Goal: Information Seeking & Learning: Learn about a topic

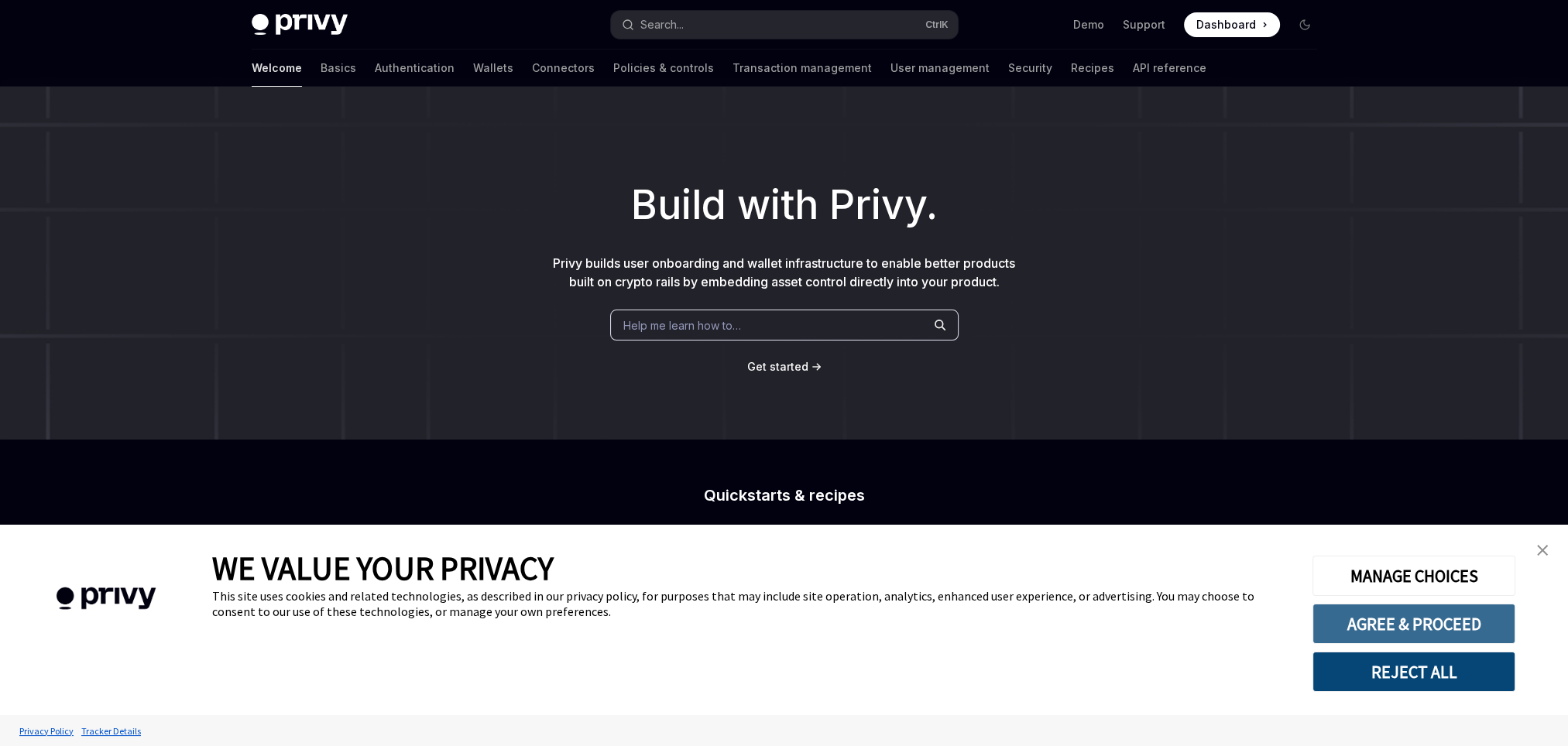
click at [1405, 628] on button "AGREE & PROCEED" at bounding box center [1413, 623] width 203 height 40
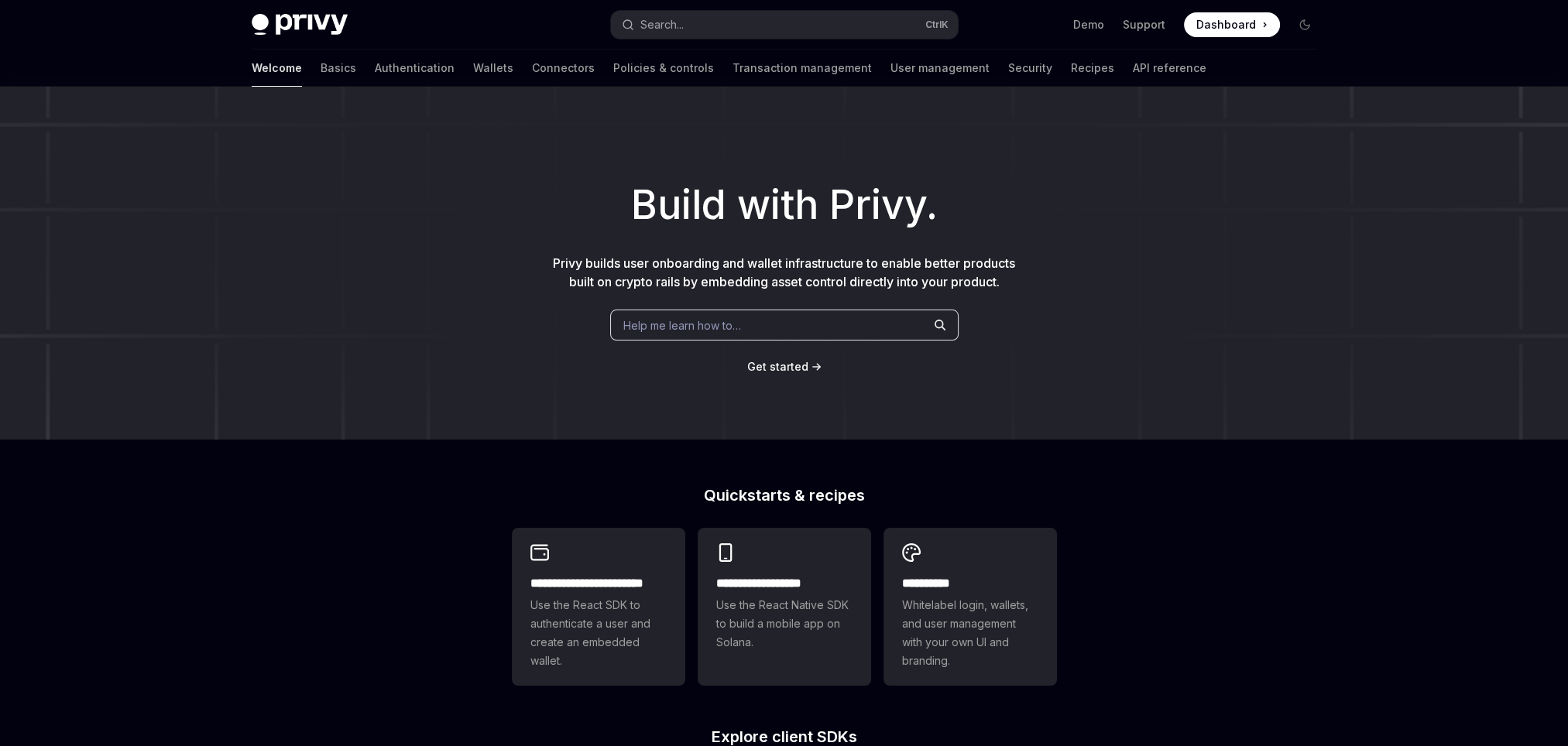
click at [708, 325] on span "Help me learn how to…" at bounding box center [681, 325] width 118 height 16
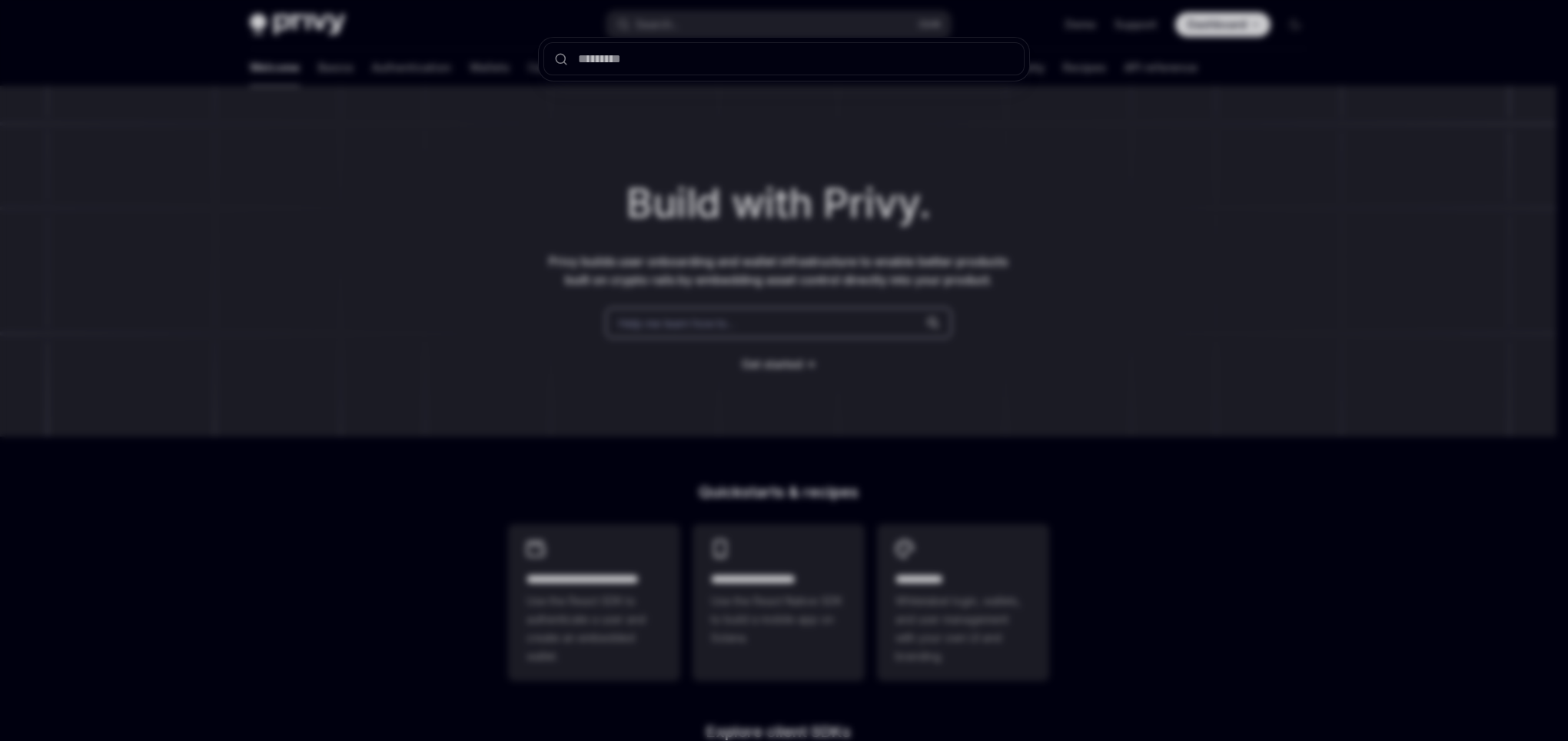
click at [495, 265] on div at bounding box center [784, 370] width 1568 height 741
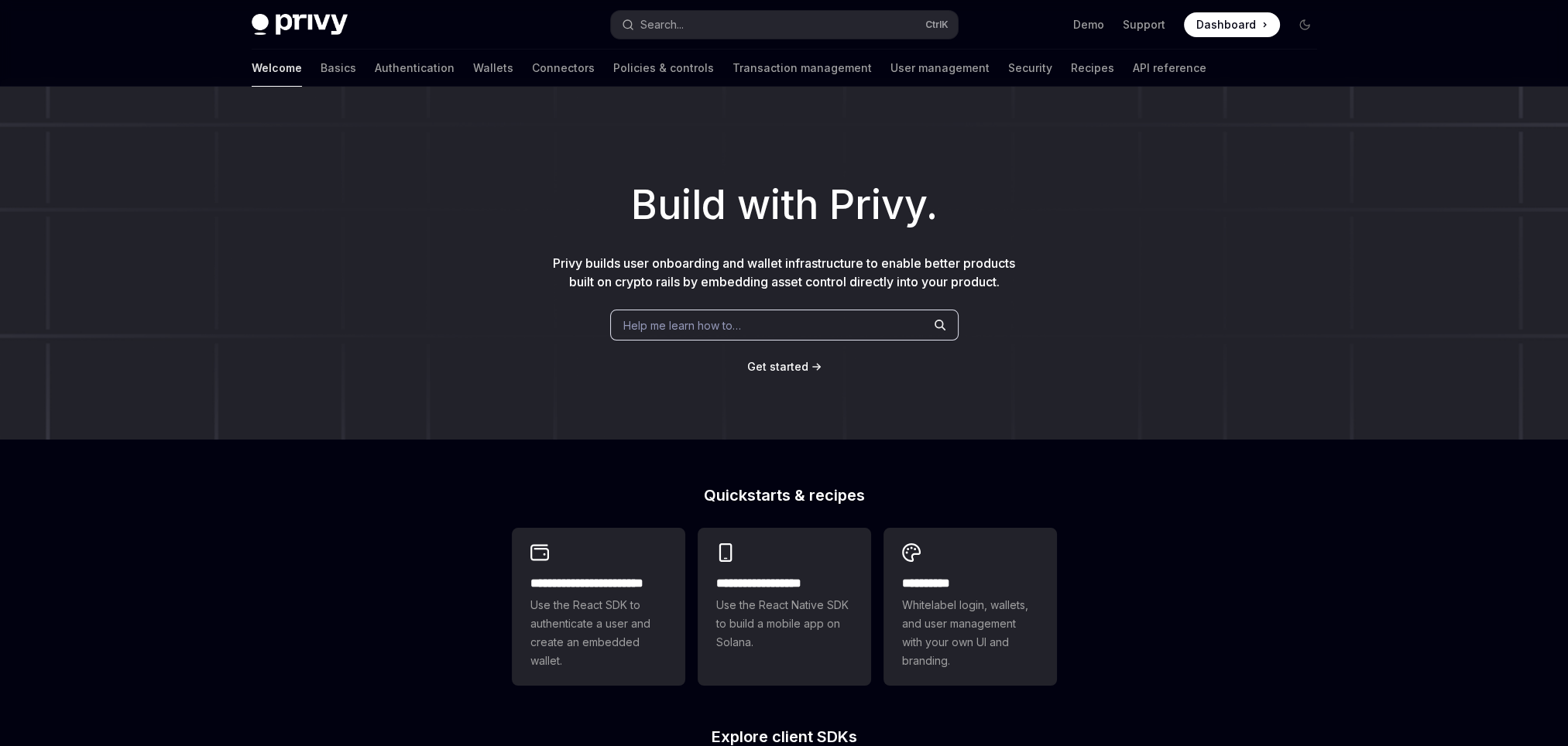
click at [800, 361] on span "Get started" at bounding box center [778, 366] width 61 height 13
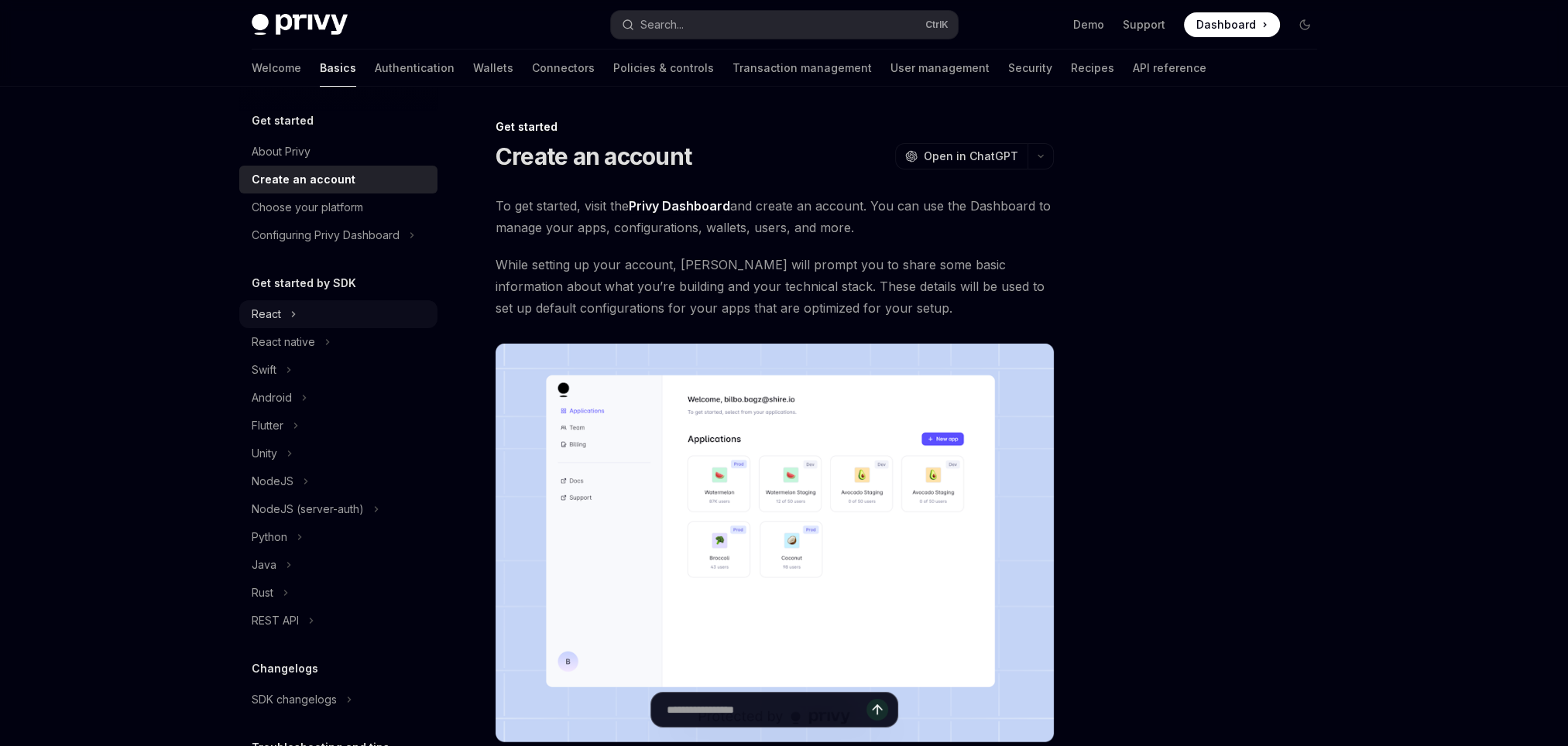
click at [367, 322] on button "React" at bounding box center [337, 314] width 198 height 28
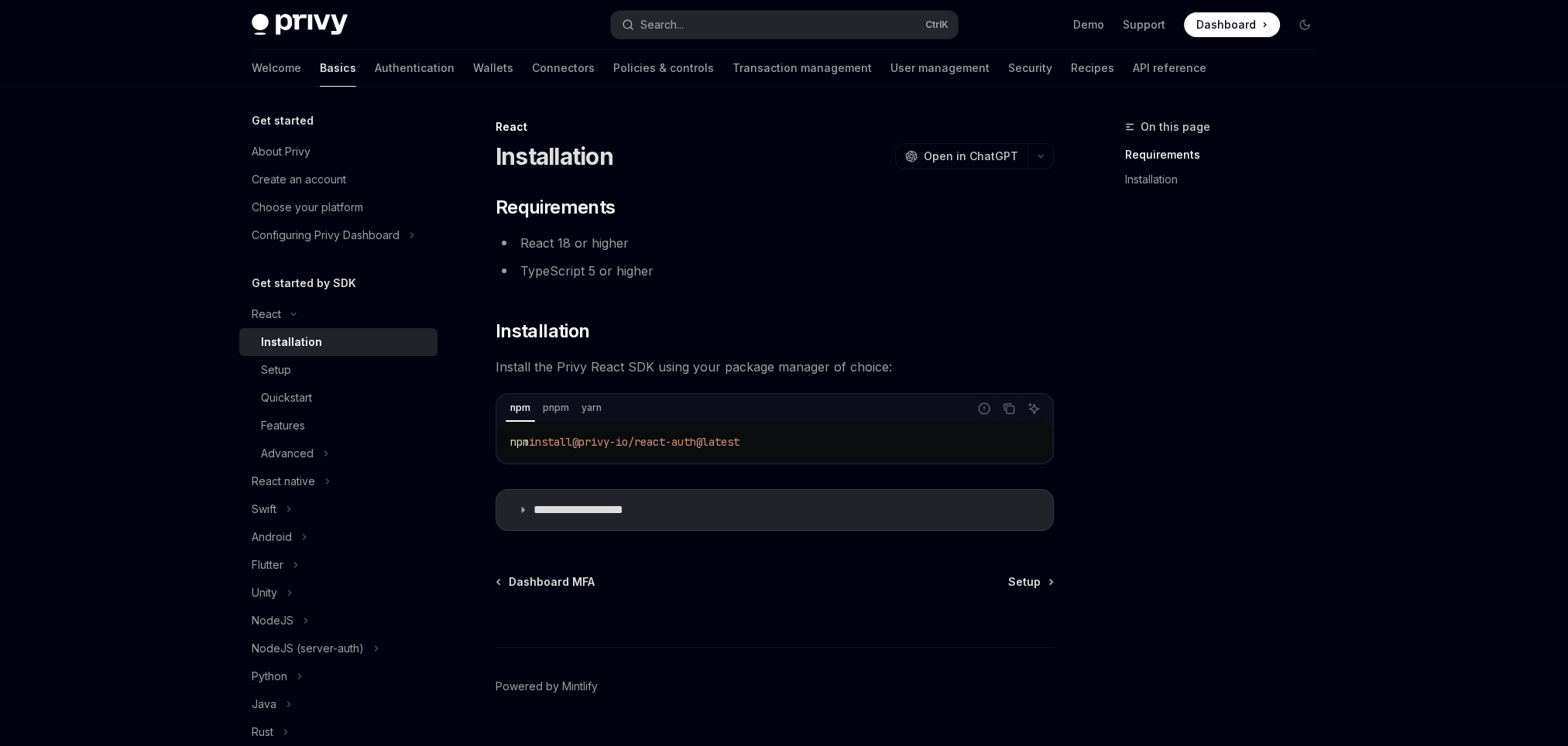
click at [335, 134] on div "Get started About Privy Create an account Choose your platform Configuring Priv…" at bounding box center [337, 180] width 198 height 138
click at [334, 142] on link "About Privy" at bounding box center [337, 151] width 198 height 28
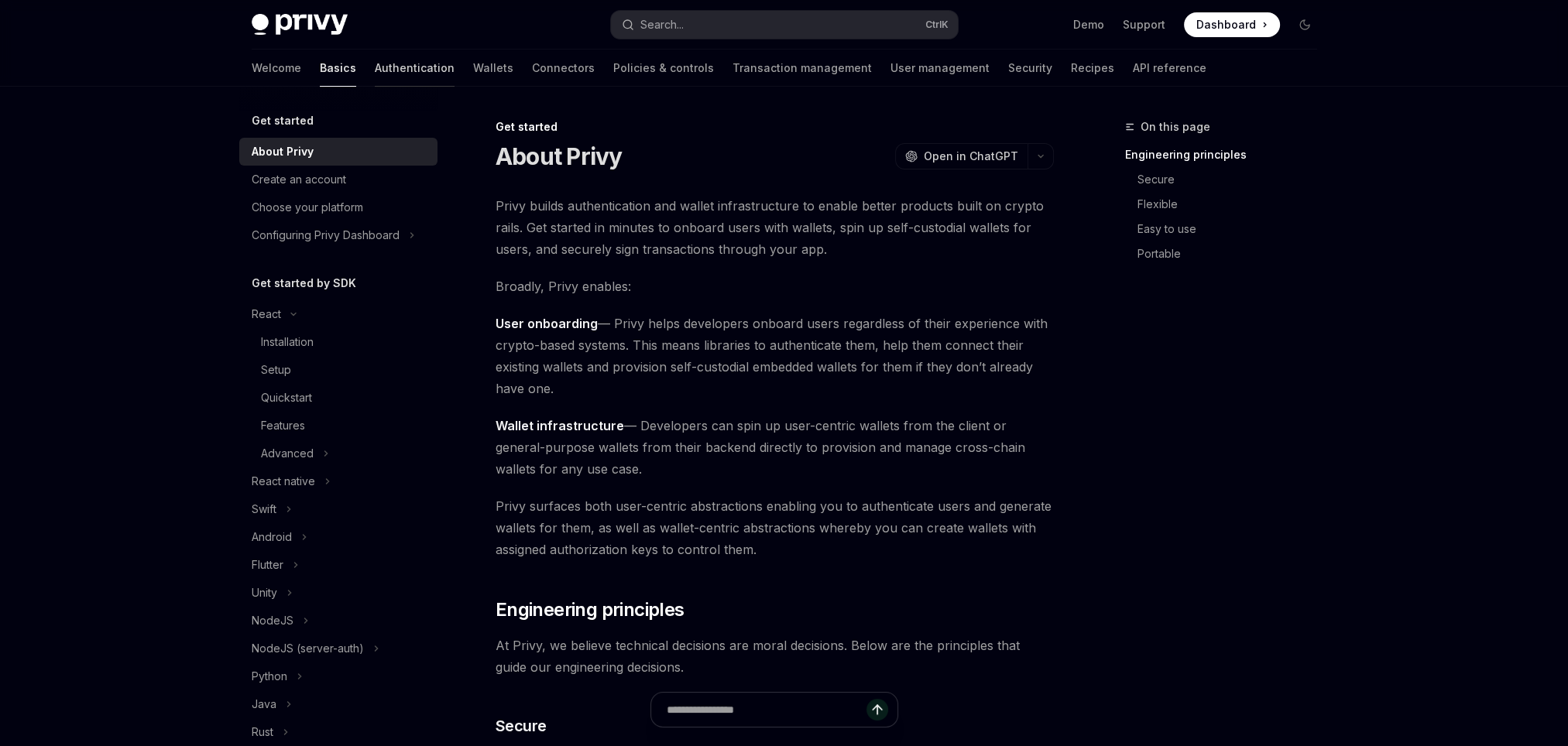
click at [374, 61] on link "Authentication" at bounding box center [414, 68] width 79 height 37
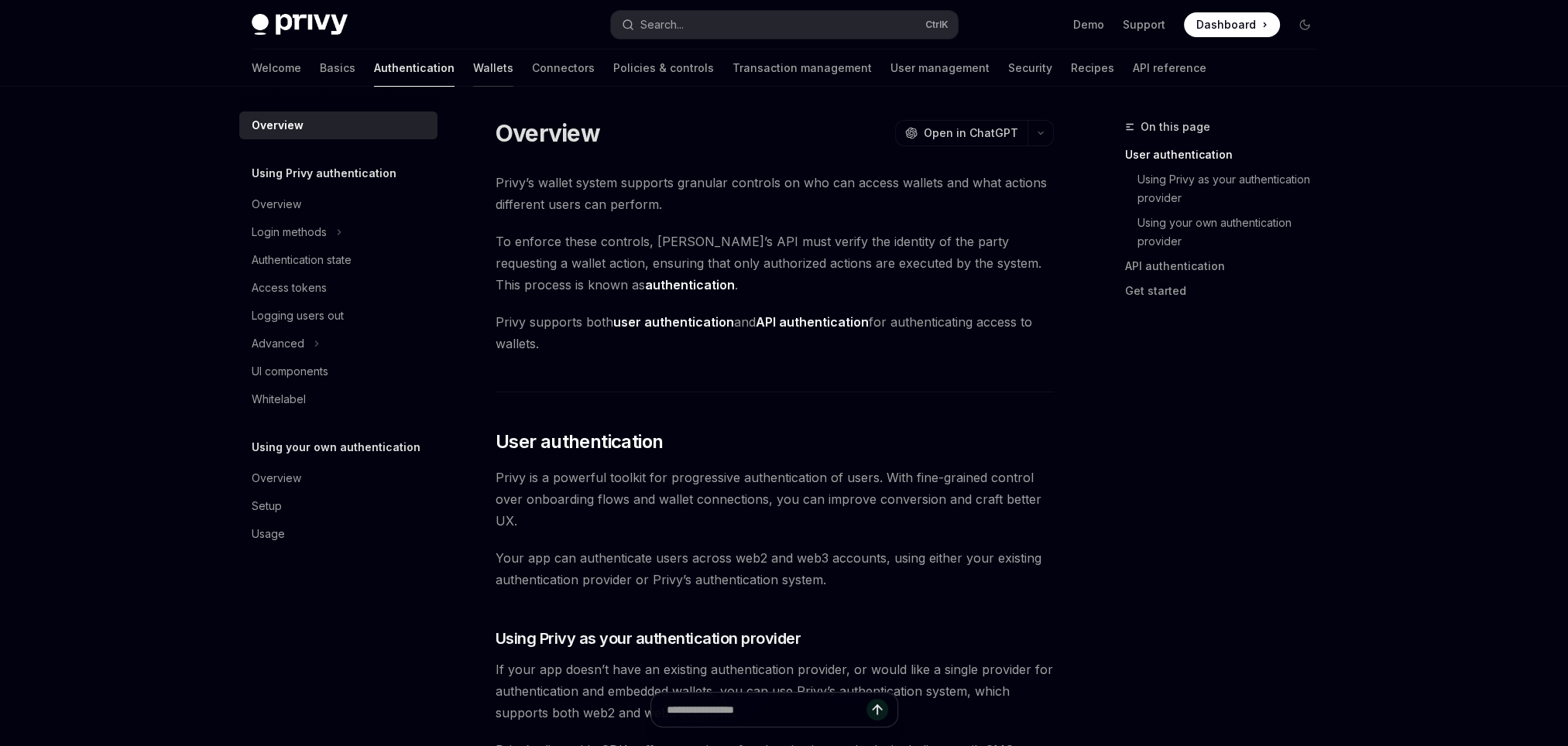
click at [473, 71] on link "Wallets" at bounding box center [493, 68] width 40 height 37
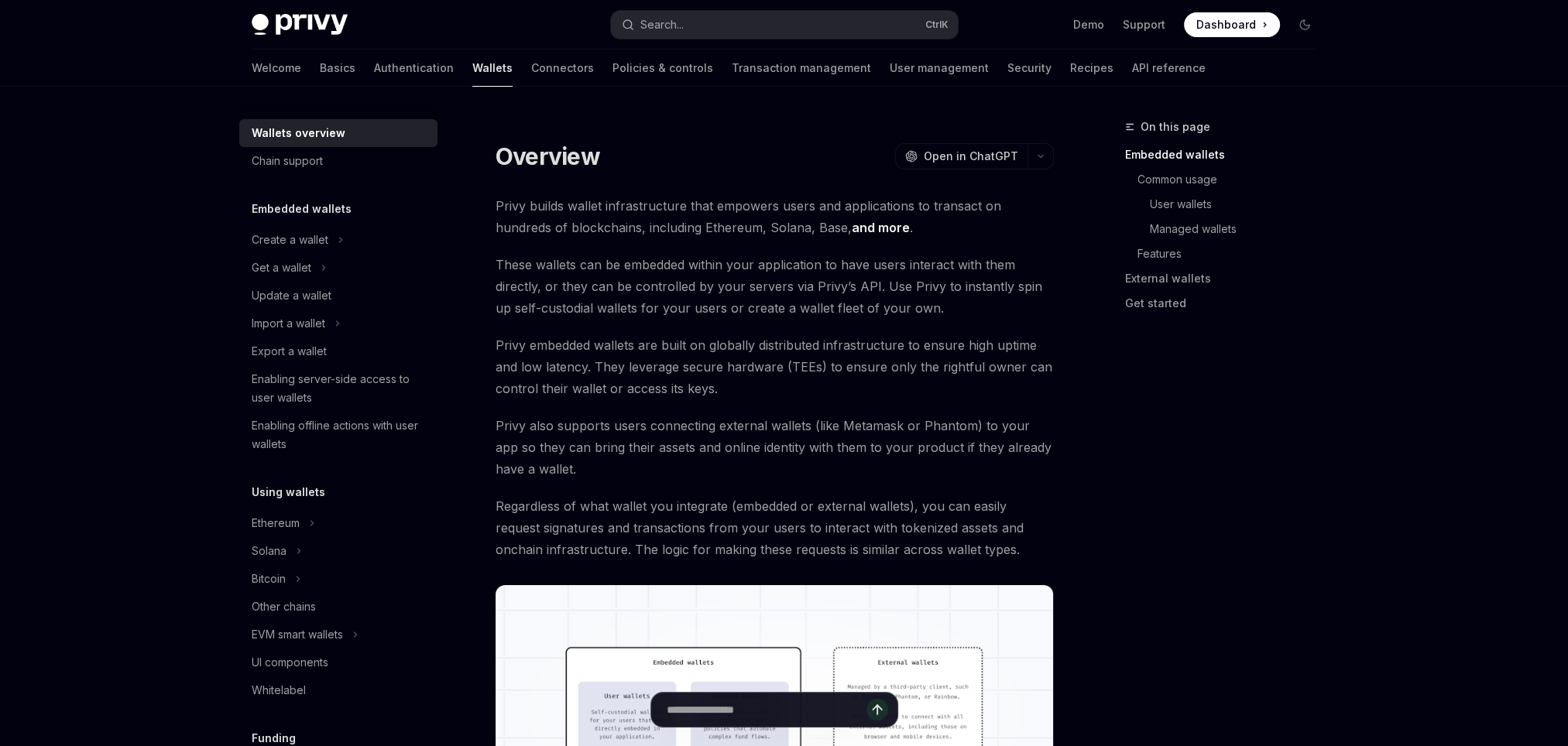
click at [531, 75] on div "Welcome Basics Authentication Wallets Connectors Policies & controls Transactio…" at bounding box center [729, 68] width 954 height 37
click at [612, 69] on link "Policies & controls" at bounding box center [663, 68] width 101 height 37
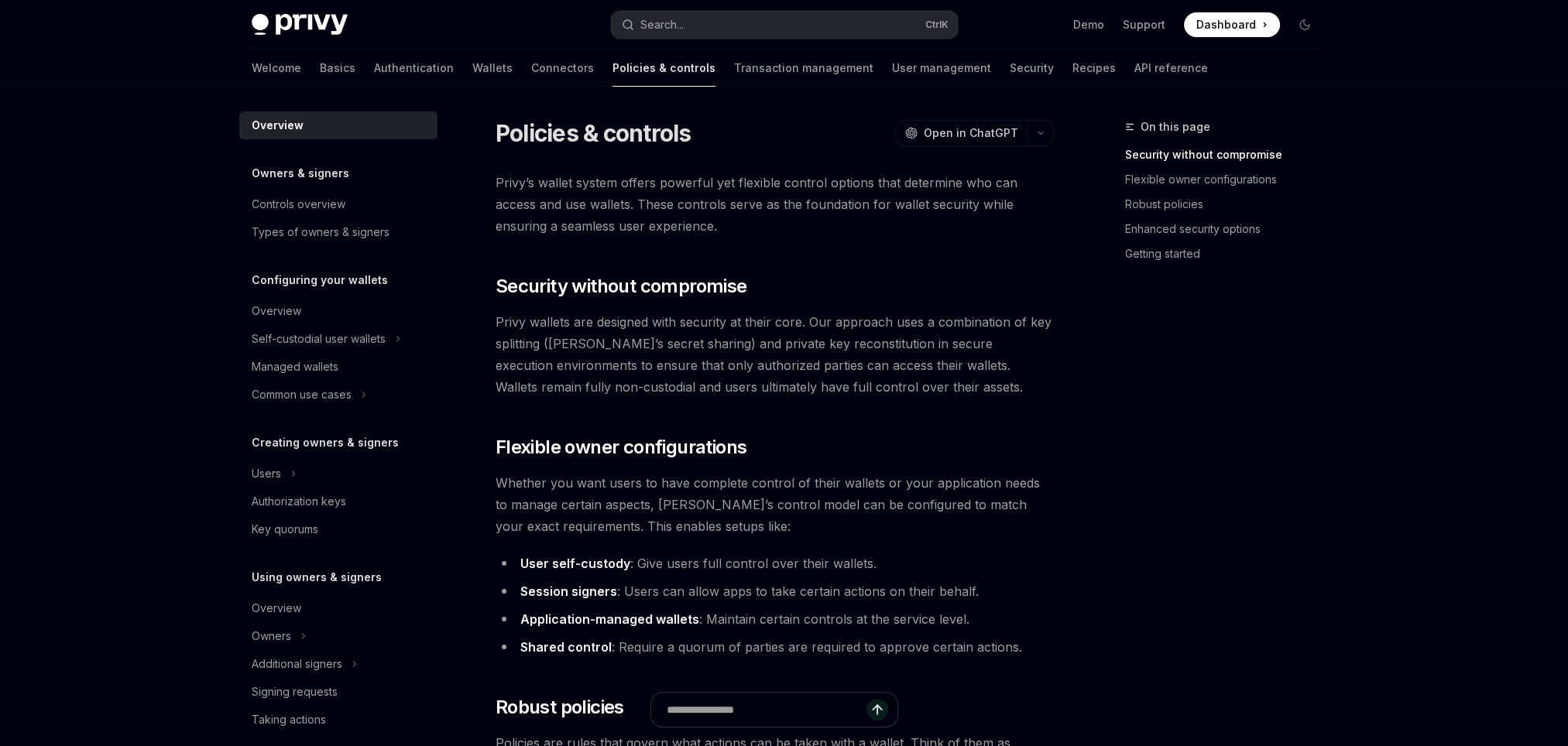
click at [734, 70] on link "Transaction management" at bounding box center [804, 68] width 139 height 37
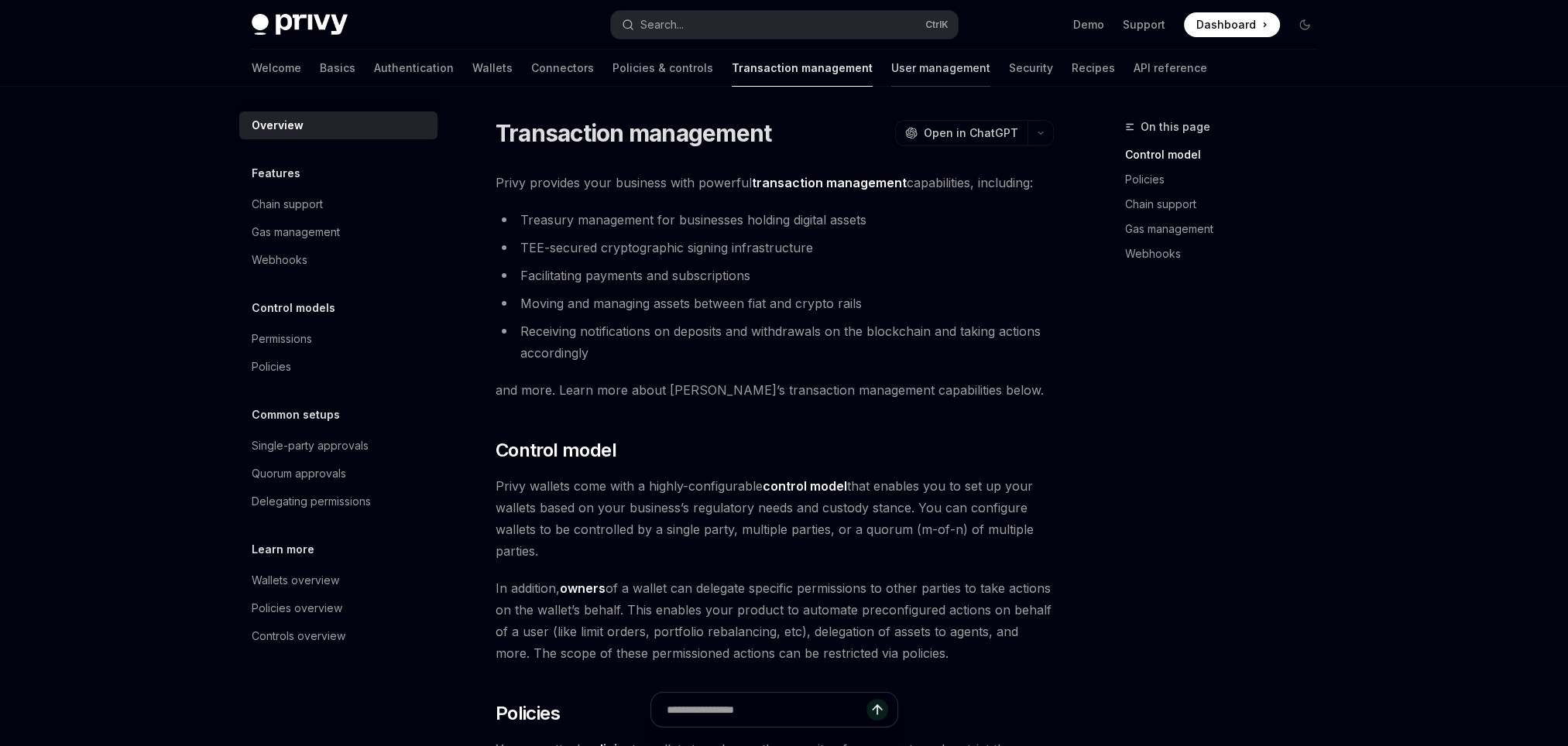
click at [891, 73] on link "User management" at bounding box center [941, 68] width 99 height 37
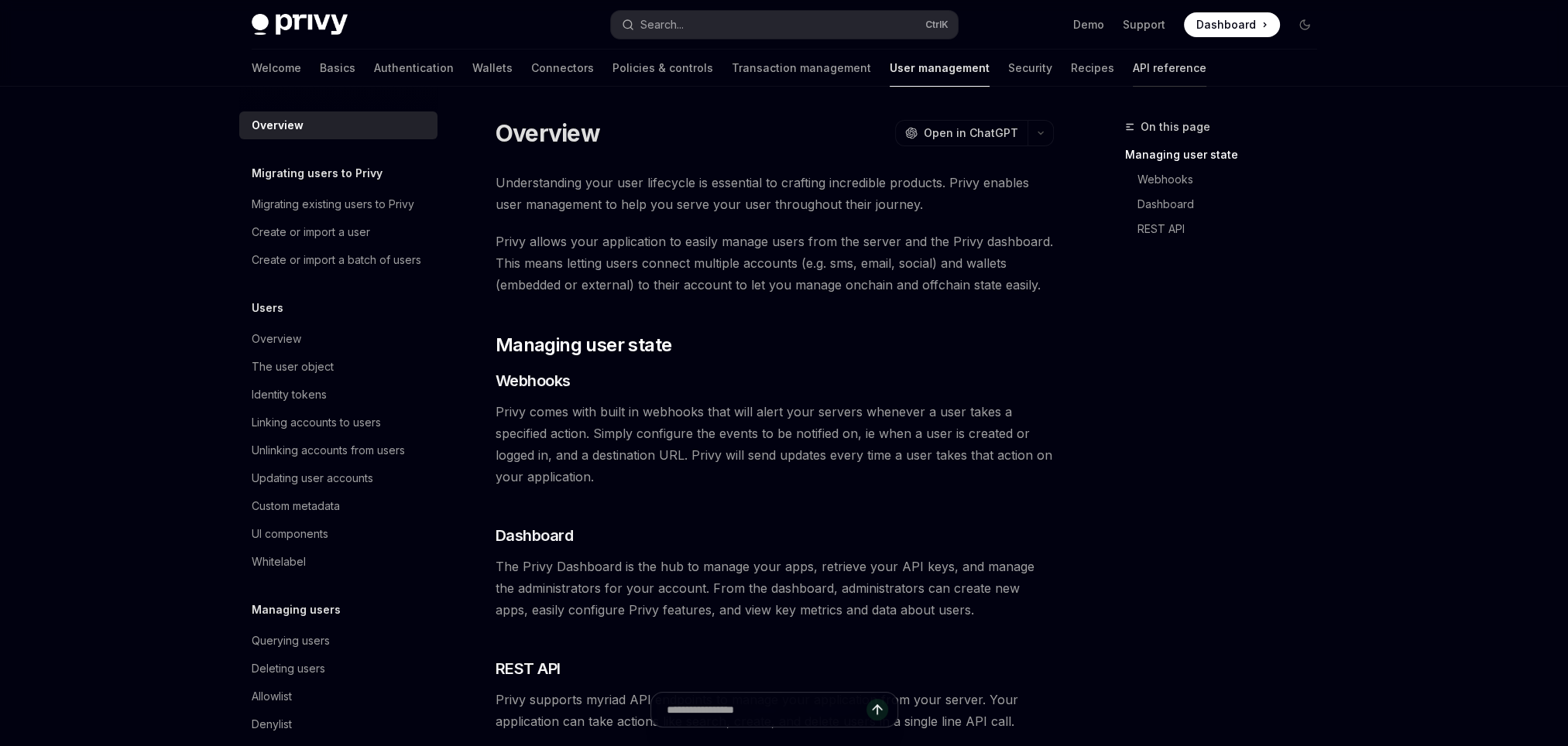
click at [1133, 68] on link "API reference" at bounding box center [1170, 68] width 74 height 37
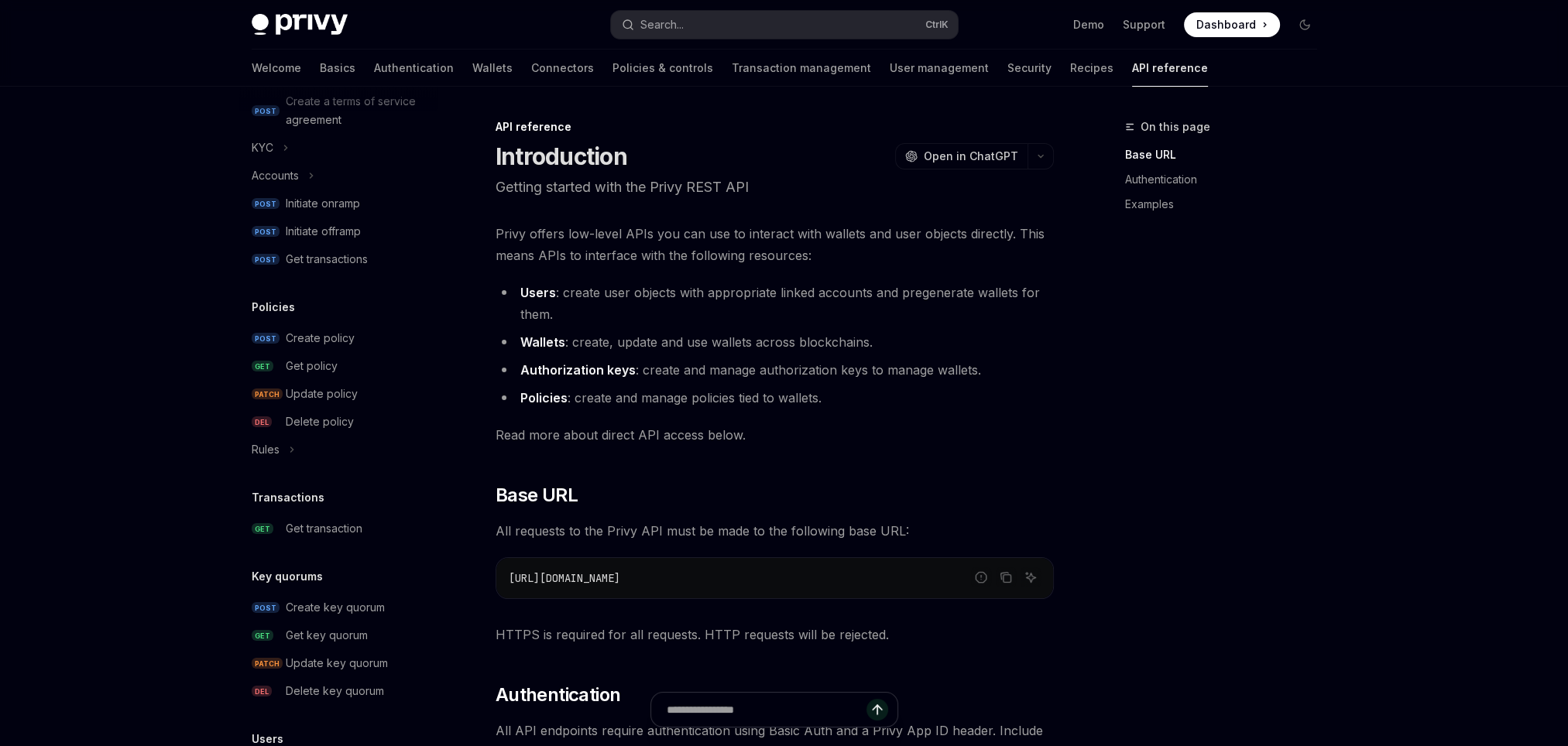
scroll to position [258, 0]
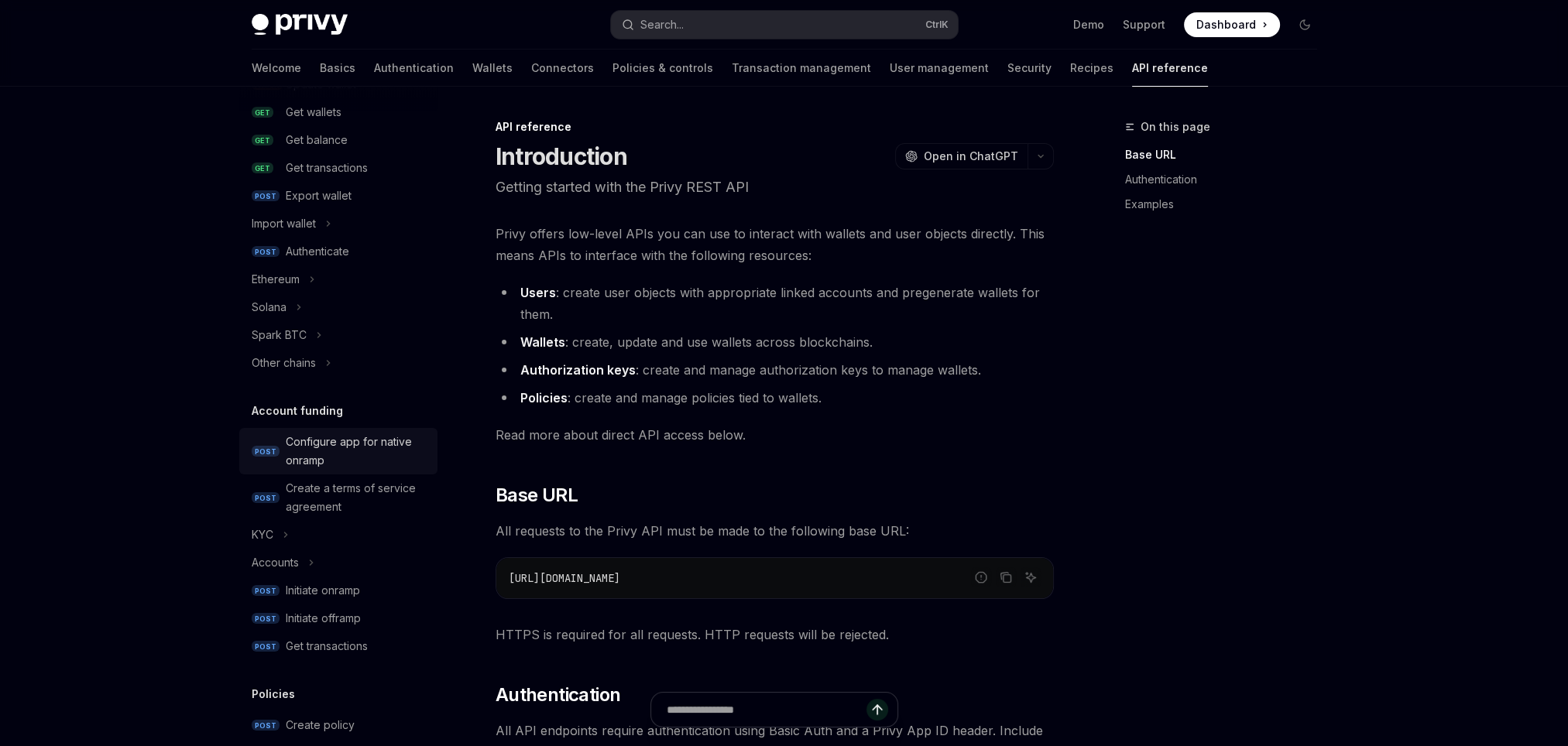
click at [314, 443] on div "Configure app for native onramp" at bounding box center [357, 451] width 143 height 37
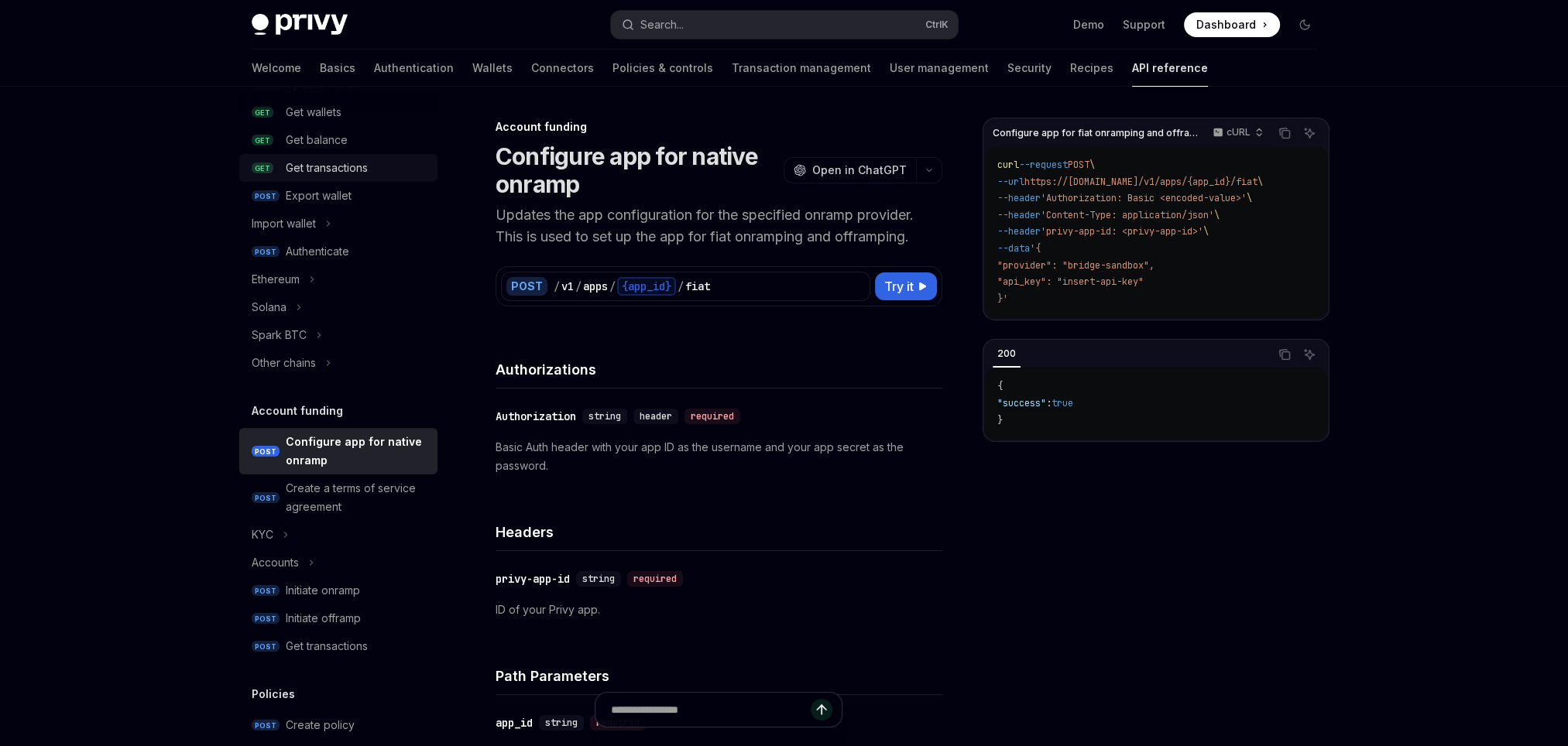
click at [328, 173] on div "Get transactions" at bounding box center [326, 167] width 82 height 18
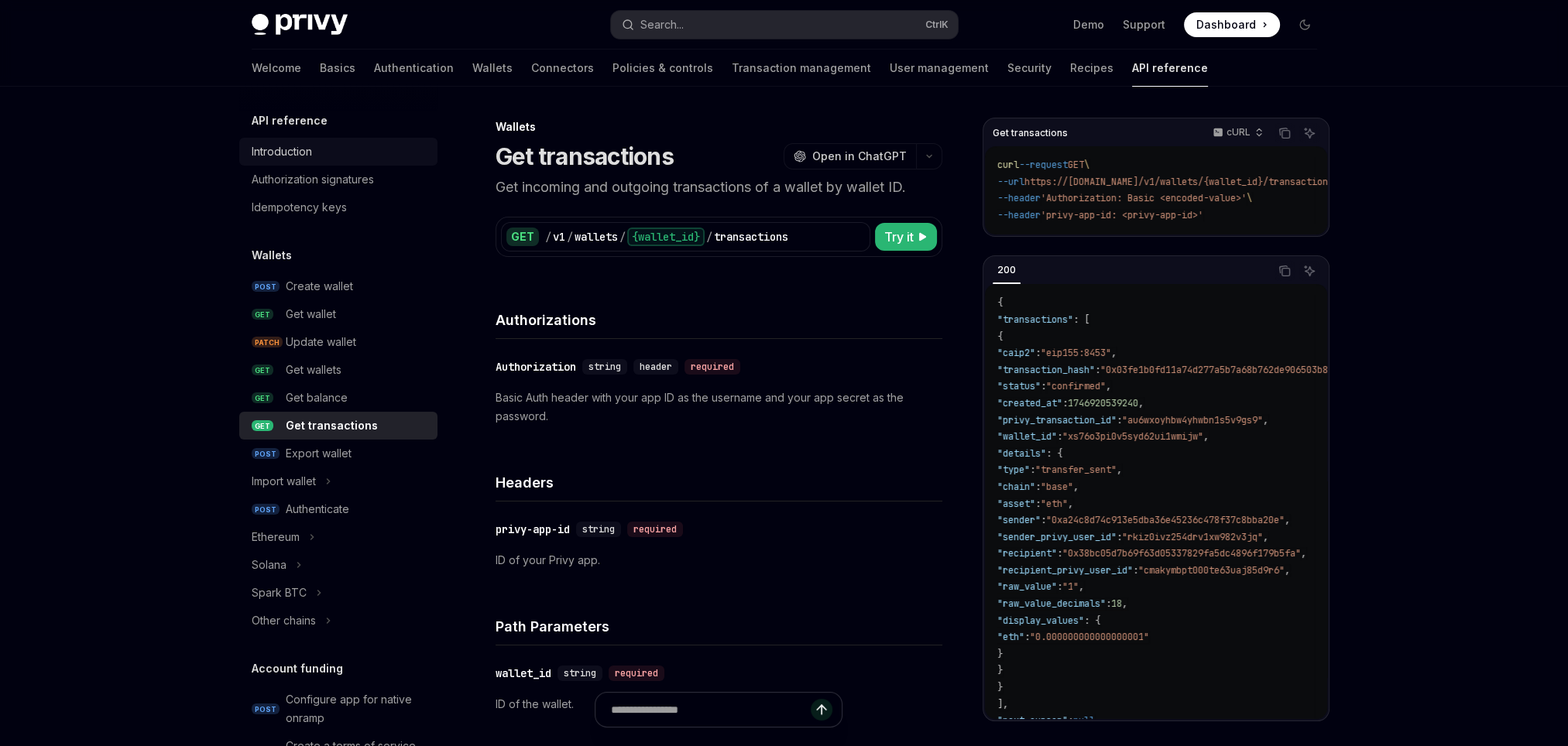
click at [289, 139] on link "Introduction" at bounding box center [337, 151] width 198 height 28
type textarea "*"
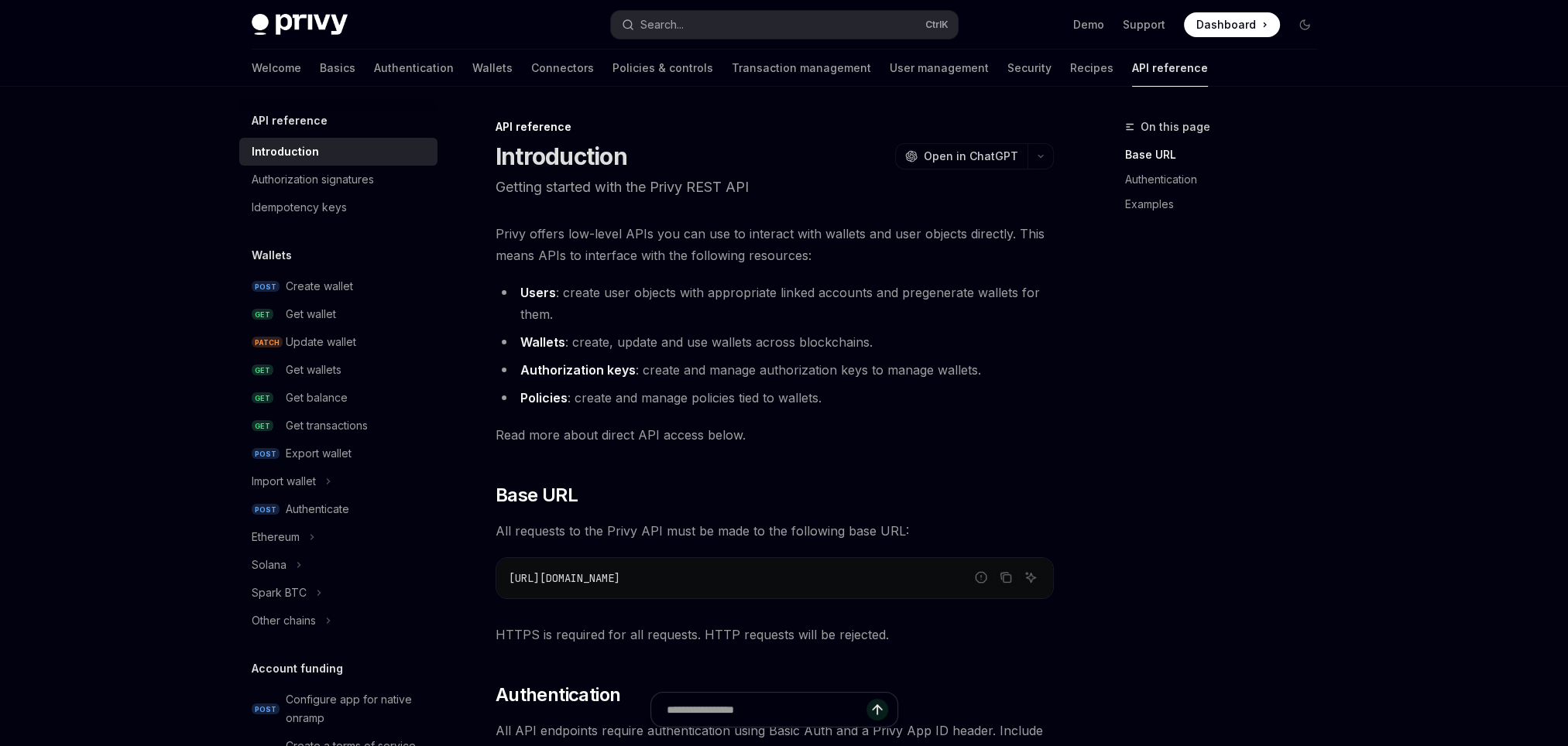
scroll to position [644, 0]
